Goal: Information Seeking & Learning: Learn about a topic

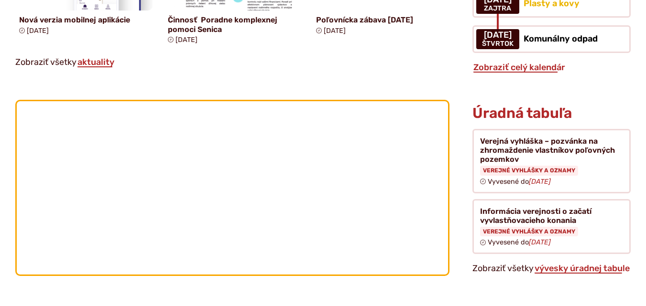
scroll to position [908, 0]
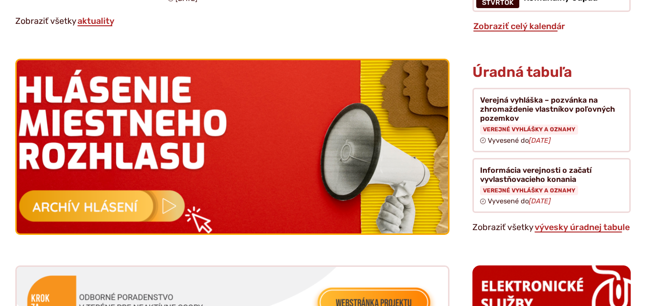
click at [118, 209] on img at bounding box center [232, 147] width 474 height 190
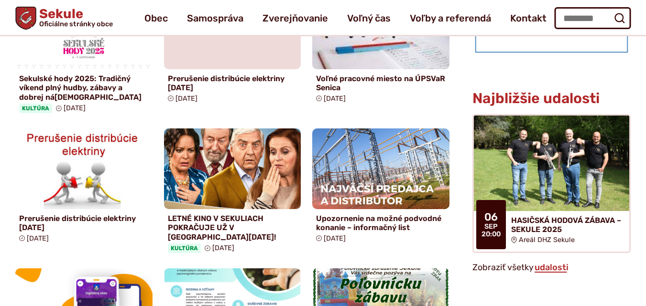
scroll to position [478, 0]
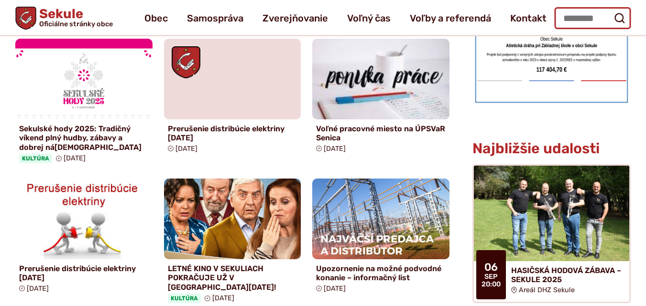
drag, startPoint x: 565, startPoint y: 19, endPoint x: 561, endPoint y: 18, distance: 4.8
click at [562, 19] on input "Hľadať:" at bounding box center [592, 18] width 76 height 22
type input "**********"
click at [619, 18] on icon "submit" at bounding box center [618, 17] width 11 height 11
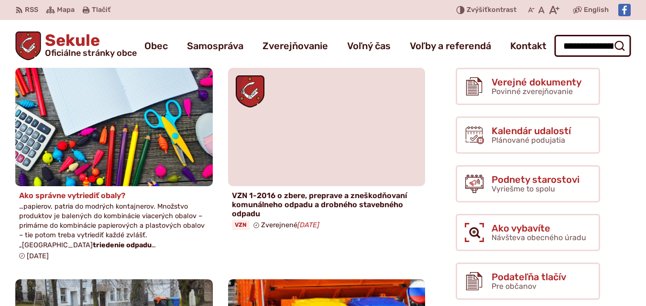
click at [186, 140] on img at bounding box center [113, 127] width 226 height 136
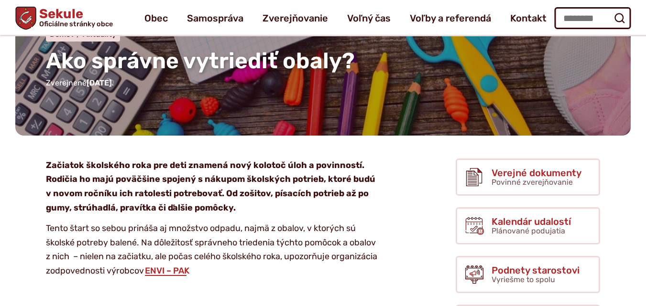
scroll to position [48, 0]
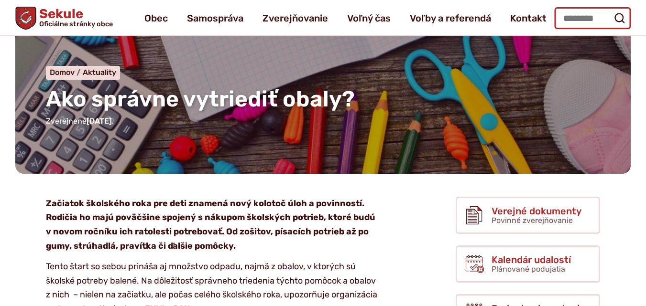
click at [575, 18] on input "Hľadať:" at bounding box center [592, 18] width 76 height 22
type input "**********"
click at [609, 20] on form "**********" at bounding box center [592, 18] width 76 height 22
click at [615, 16] on use "submit" at bounding box center [619, 18] width 10 height 10
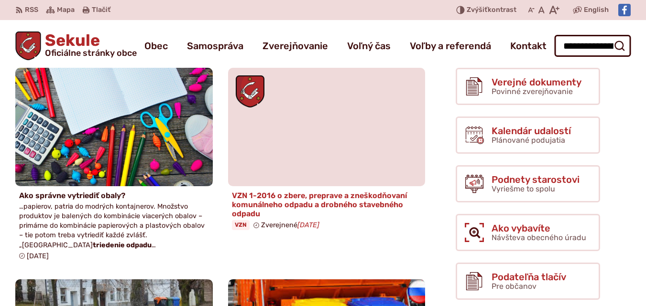
click at [280, 115] on figure at bounding box center [326, 127] width 197 height 119
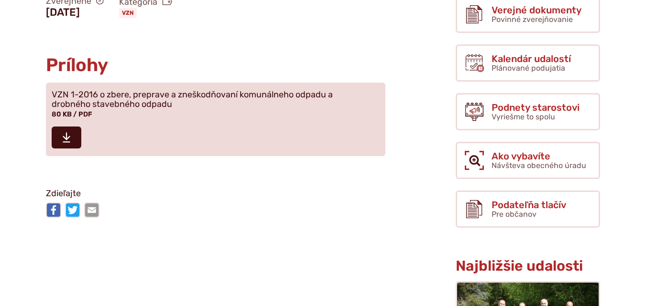
scroll to position [239, 0]
click at [279, 101] on span "VZN 1-2016 o zbere, preprave a zneškodňovaní komunálneho odpadu a drobného stav…" at bounding box center [210, 99] width 316 height 19
